Goal: Entertainment & Leisure: Consume media (video, audio)

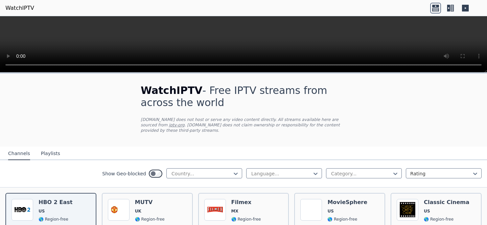
click at [54, 148] on button "Playlists" at bounding box center [50, 154] width 19 height 13
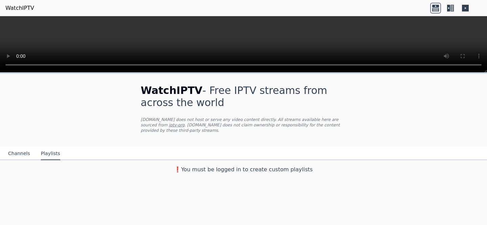
click at [18, 153] on button "Channels" at bounding box center [19, 154] width 22 height 13
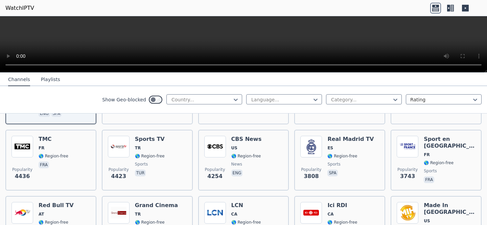
scroll to position [132, 0]
click at [448, 8] on icon at bounding box center [448, 8] width 3 height 7
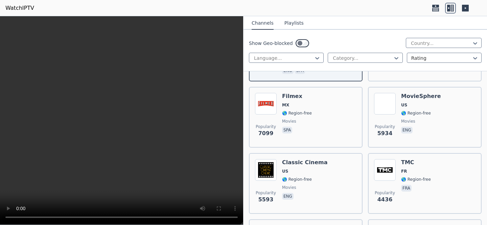
click at [470, 10] on icon at bounding box center [465, 8] width 11 height 11
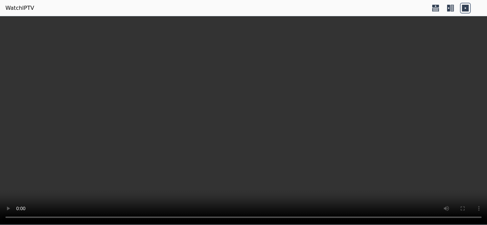
click at [438, 8] on icon at bounding box center [435, 8] width 11 height 11
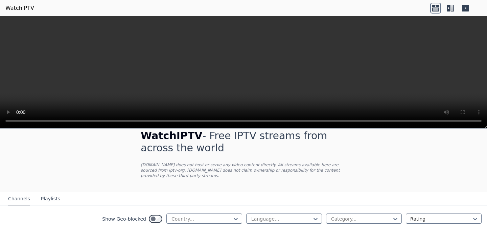
scroll to position [13, 0]
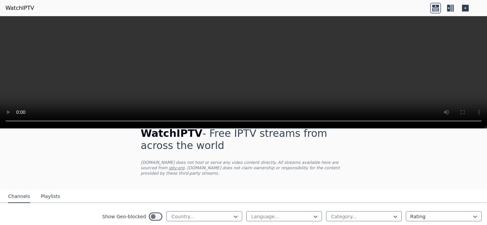
click at [451, 9] on icon at bounding box center [452, 8] width 3 height 7
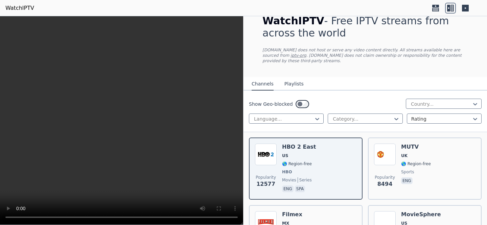
scroll to position [0, 0]
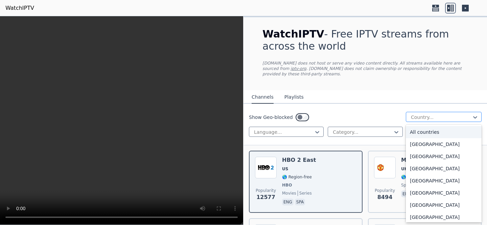
click at [422, 116] on div at bounding box center [442, 117] width 62 height 7
type input "**"
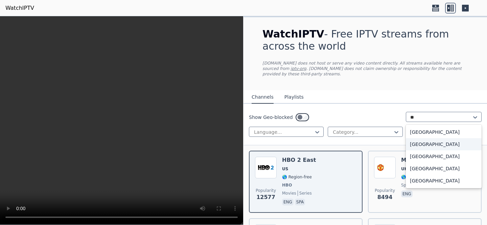
click at [432, 143] on div "[GEOGRAPHIC_DATA]" at bounding box center [444, 144] width 76 height 12
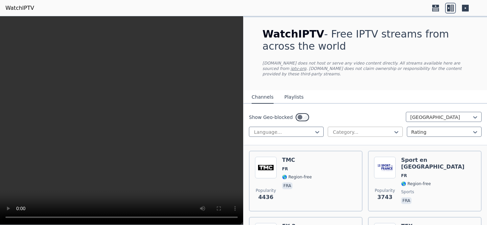
click at [346, 133] on div at bounding box center [362, 132] width 61 height 7
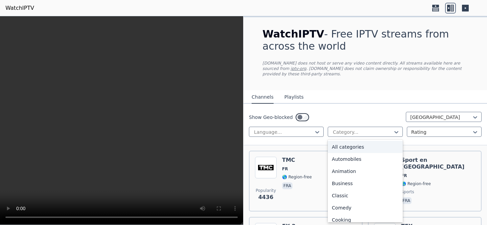
click at [343, 116] on div "Show Geo-blocked France" at bounding box center [365, 117] width 233 height 11
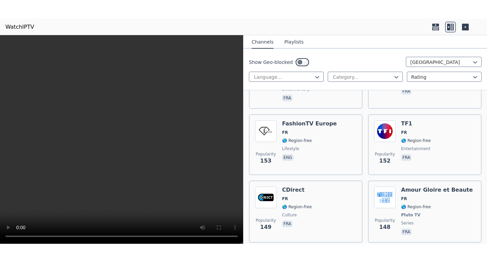
scroll to position [1668, 0]
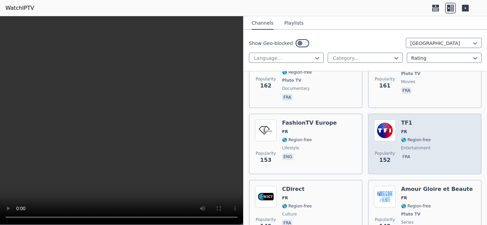
click at [426, 120] on div "TF1 FR 🌎 Region-free entertainment fra" at bounding box center [416, 144] width 30 height 49
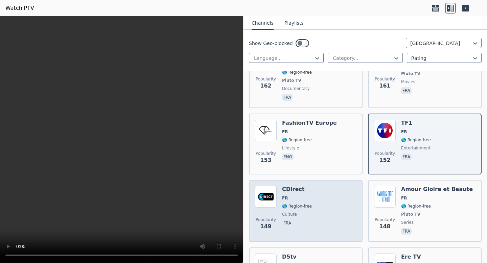
click at [329, 205] on div "Popularity 149 CDirect FR 🌎 Region-free culture fra" at bounding box center [306, 211] width 102 height 50
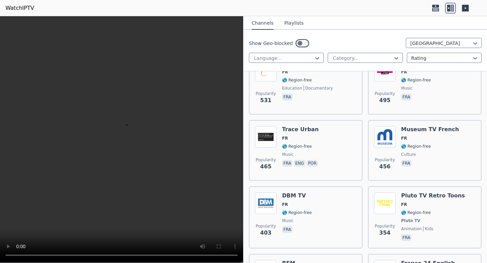
scroll to position [556, 0]
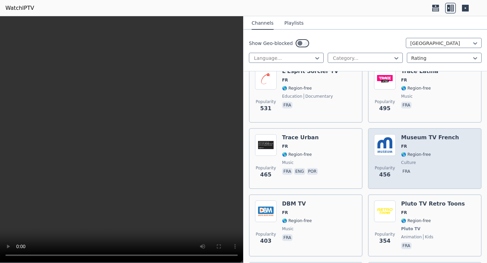
click at [417, 150] on div "Museum TV French FR 🌎 Region-free culture fra" at bounding box center [430, 158] width 58 height 49
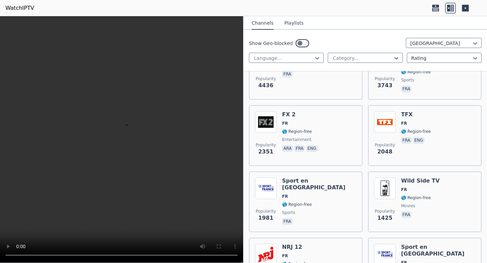
scroll to position [0, 0]
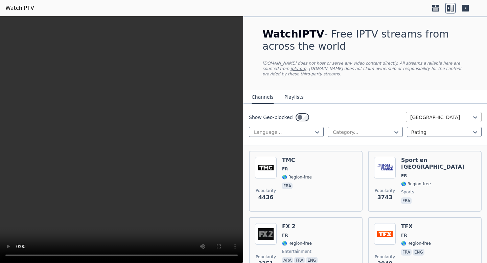
click at [424, 116] on div at bounding box center [442, 117] width 62 height 7
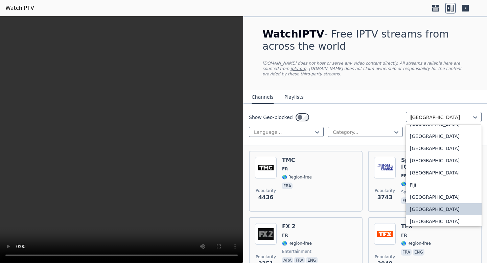
scroll to position [602, 0]
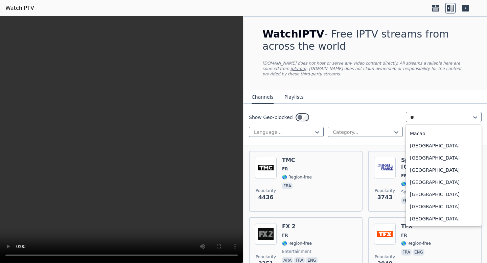
type input "***"
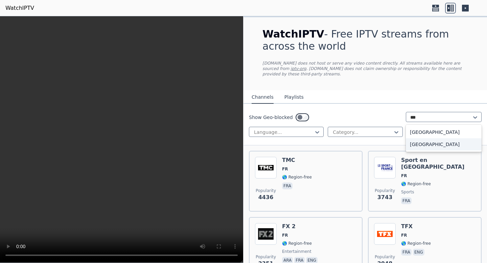
click at [421, 144] on div "[GEOGRAPHIC_DATA]" at bounding box center [444, 144] width 76 height 12
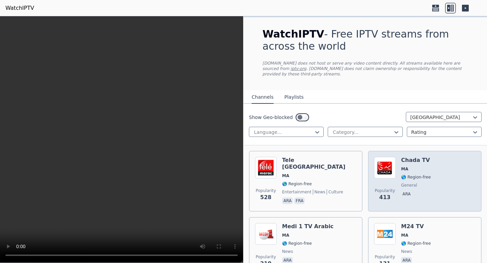
click at [433, 179] on div "Popularity 413 Chada TV MA 🌎 Region-free general ara" at bounding box center [425, 181] width 102 height 49
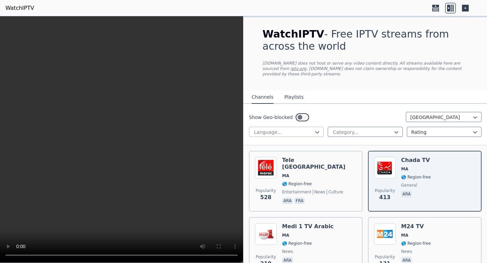
click at [299, 129] on div at bounding box center [283, 132] width 61 height 7
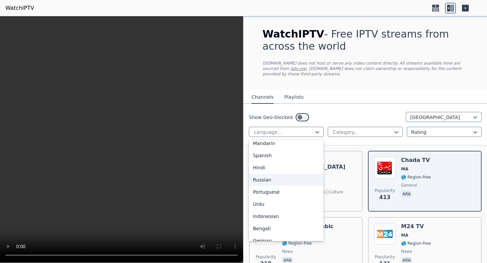
scroll to position [169, 0]
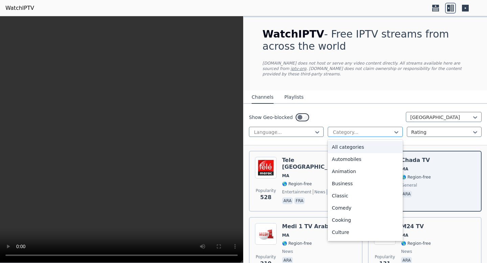
click at [354, 134] on div at bounding box center [362, 132] width 61 height 7
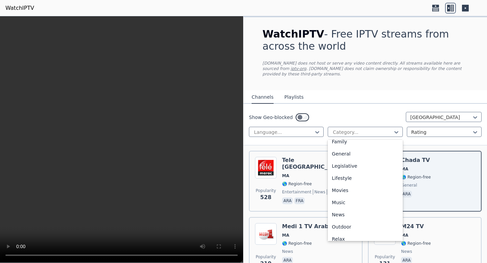
scroll to position [230, 0]
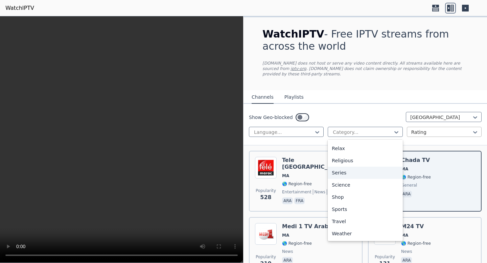
click at [430, 131] on div at bounding box center [442, 132] width 61 height 7
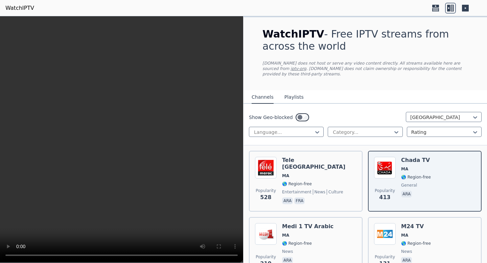
click at [352, 111] on div "Show Geo-blocked Morocco Language... Category... Rating" at bounding box center [366, 125] width 244 height 42
click at [421, 119] on div at bounding box center [442, 117] width 62 height 7
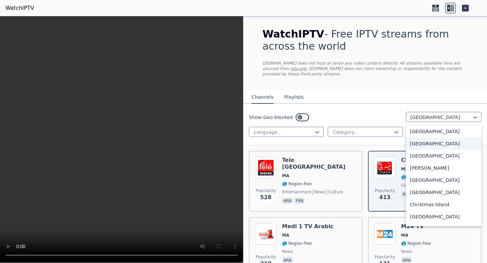
scroll to position [0, 0]
click at [433, 135] on div "All countries" at bounding box center [444, 132] width 76 height 12
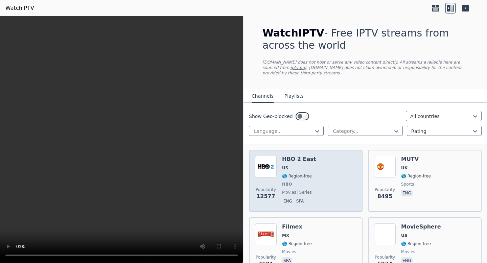
scroll to position [4497, 0]
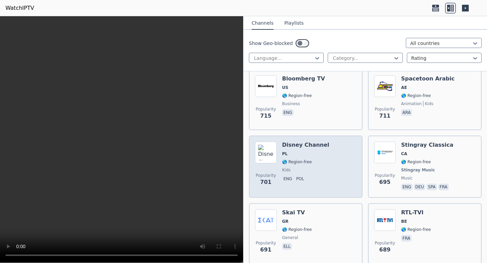
click at [331, 153] on div "Popularity 701 Disney Channel PL 🌎 Region-free kids eng pol" at bounding box center [306, 167] width 102 height 50
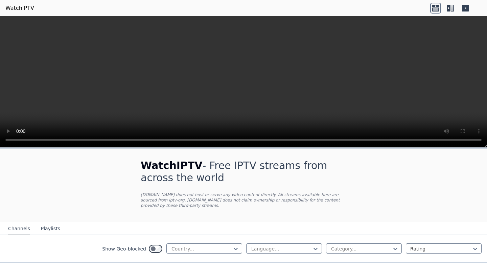
click at [49, 227] on button "Playlists" at bounding box center [50, 229] width 19 height 13
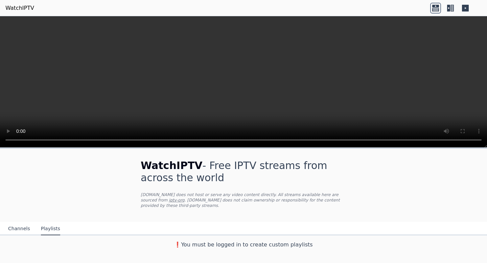
click at [16, 228] on button "Channels" at bounding box center [19, 229] width 22 height 13
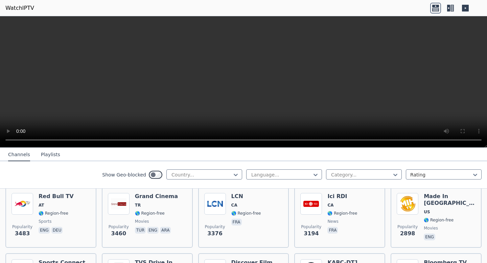
scroll to position [229, 0]
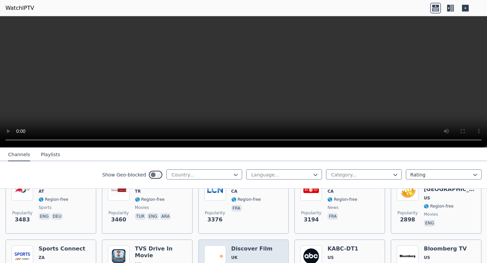
click at [246, 255] on span "UK" at bounding box center [251, 257] width 41 height 5
click at [454, 11] on icon at bounding box center [452, 8] width 3 height 7
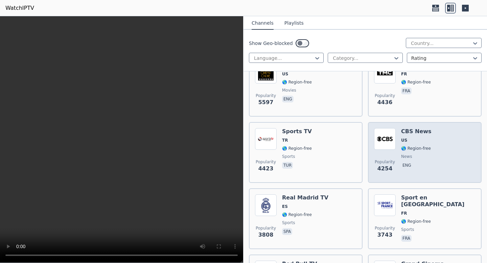
click at [445, 139] on div "Popularity 4254 CBS News US 🌎 Region-free news eng" at bounding box center [425, 152] width 102 height 49
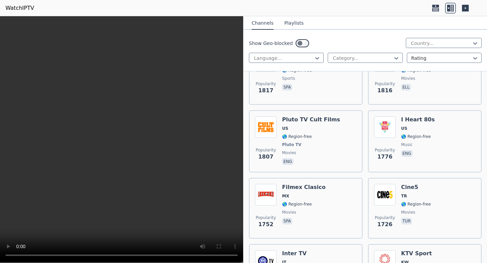
scroll to position [1427, 0]
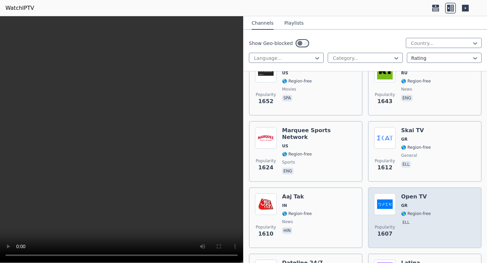
click at [443, 218] on div "Popularity 1607 Open TV GR 🌎 Region-free ell" at bounding box center [425, 218] width 102 height 49
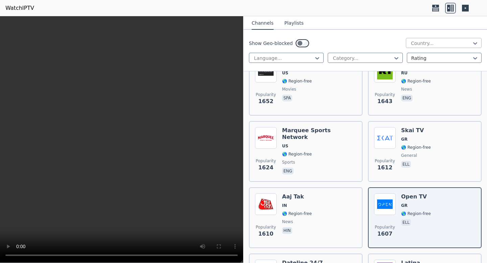
click at [436, 42] on div at bounding box center [442, 43] width 62 height 7
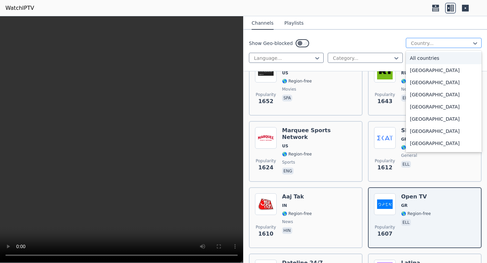
click at [436, 42] on div at bounding box center [442, 43] width 62 height 7
